Goal: Navigation & Orientation: Find specific page/section

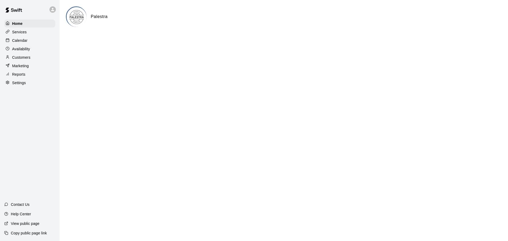
click at [31, 58] on div "Customers" at bounding box center [29, 57] width 51 height 8
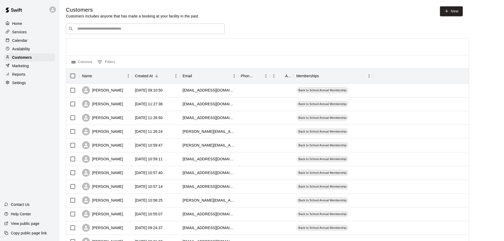
click at [9, 156] on div "Home Services Calendar Availability Customers Marketing Reports Settings Contac…" at bounding box center [30, 120] width 60 height 241
click at [23, 41] on p "Calendar" at bounding box center [19, 40] width 15 height 5
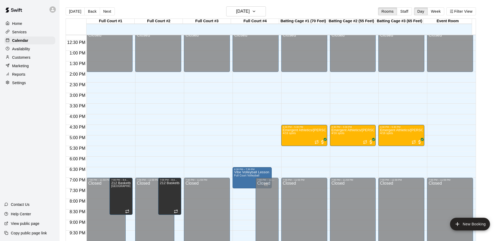
scroll to position [272, 0]
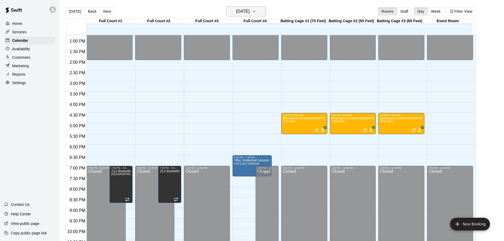
click at [250, 8] on h6 "[DATE]" at bounding box center [242, 11] width 13 height 7
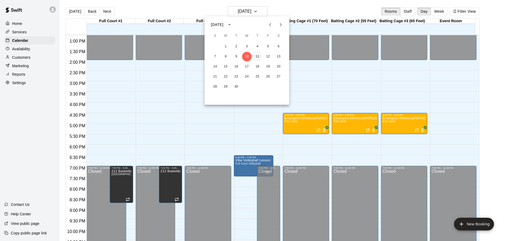
click at [256, 57] on button "11" at bounding box center [258, 57] width 10 height 10
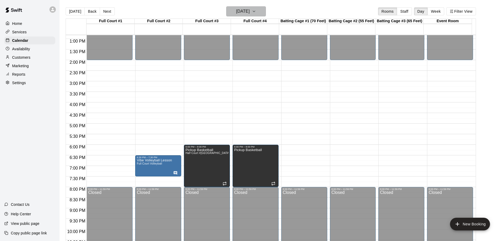
click at [256, 11] on icon "button" at bounding box center [254, 11] width 4 height 6
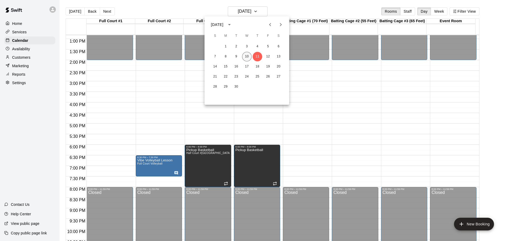
click at [245, 56] on button "10" at bounding box center [247, 57] width 10 height 10
